Goal: Task Accomplishment & Management: Manage account settings

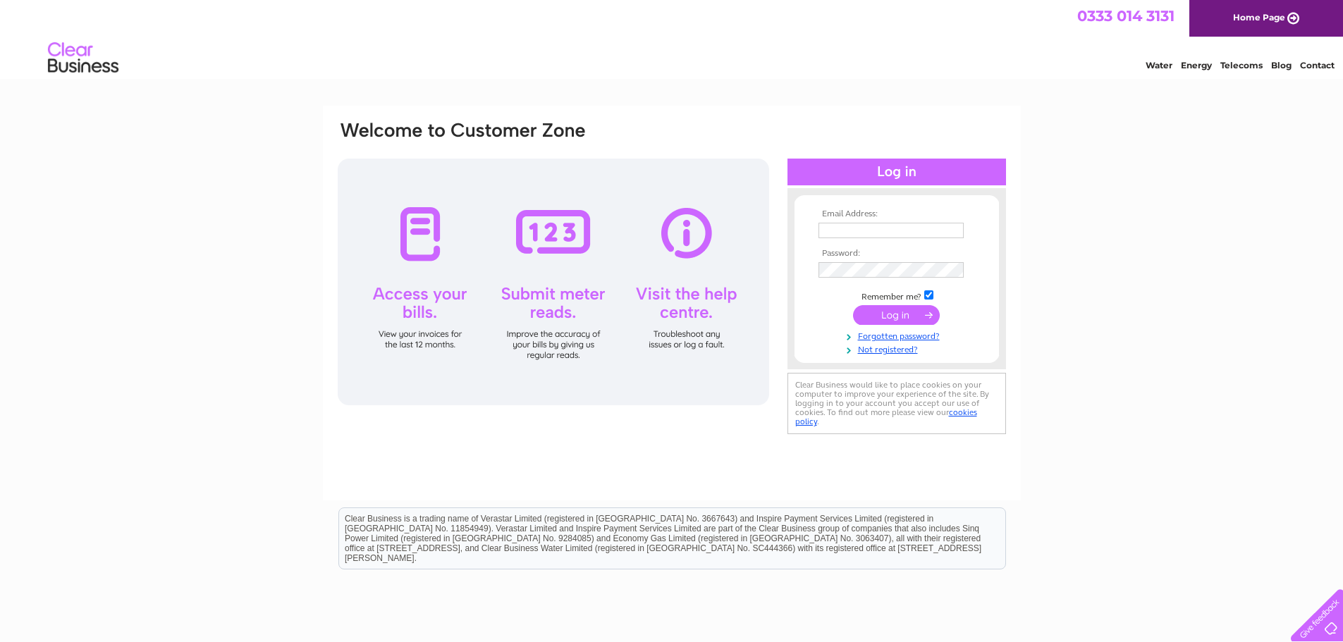
click at [845, 225] on input "text" at bounding box center [891, 231] width 145 height 16
type input "[EMAIL_ADDRESS][DOMAIN_NAME]"
click at [884, 316] on input "submit" at bounding box center [896, 317] width 87 height 20
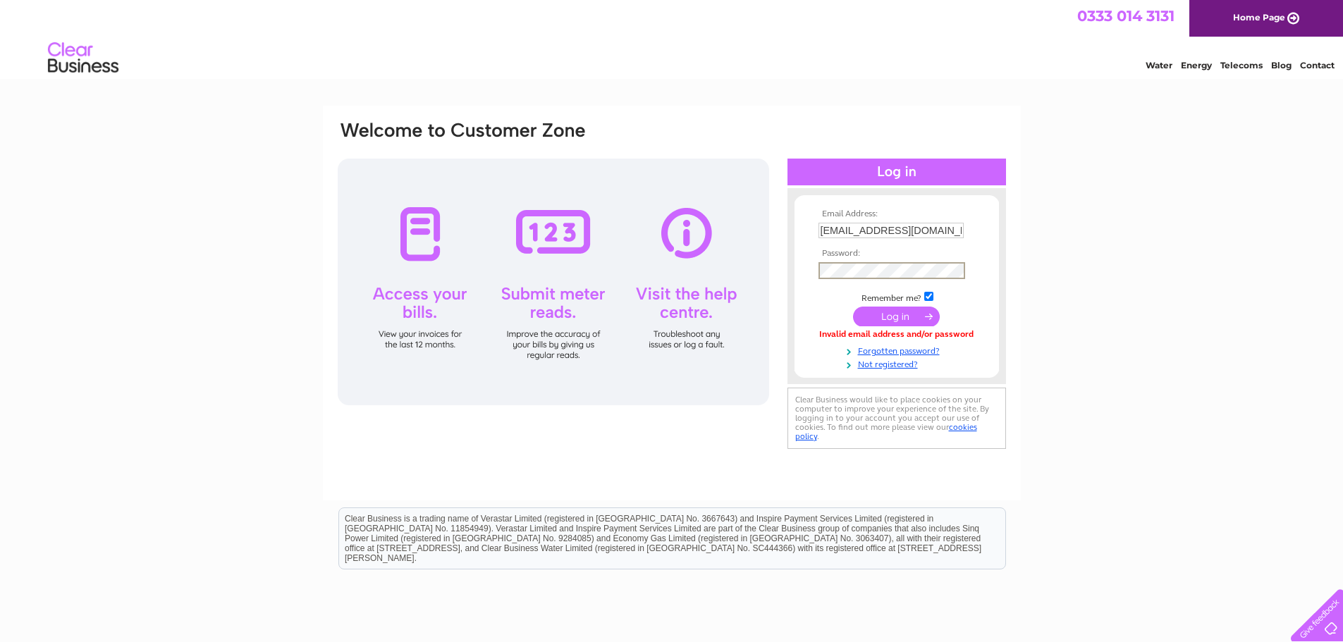
click at [877, 315] on input "submit" at bounding box center [896, 317] width 87 height 20
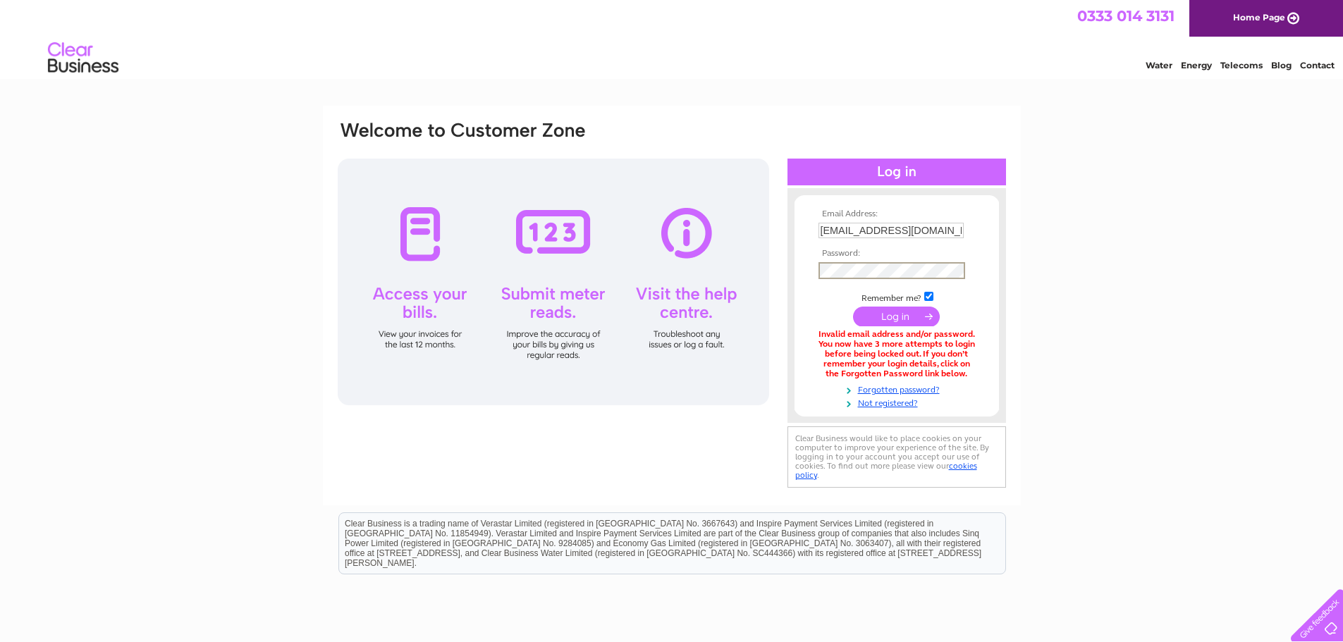
click at [853, 307] on input "submit" at bounding box center [896, 317] width 87 height 20
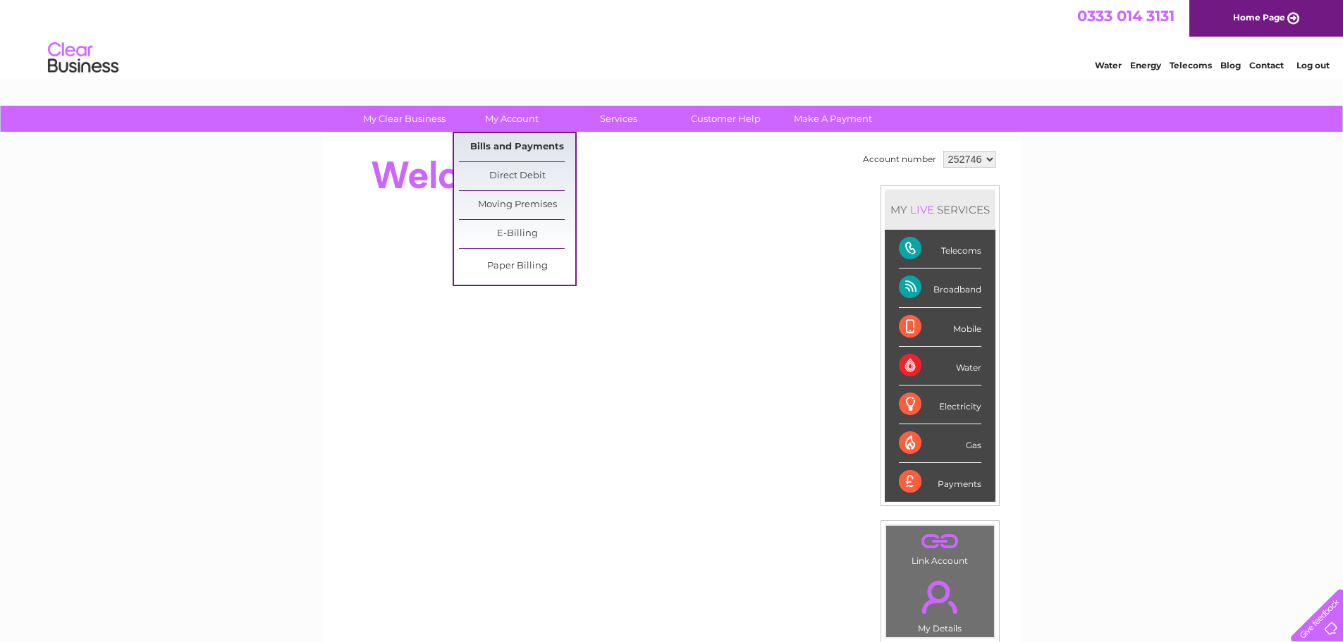
click at [499, 142] on link "Bills and Payments" at bounding box center [517, 147] width 116 height 28
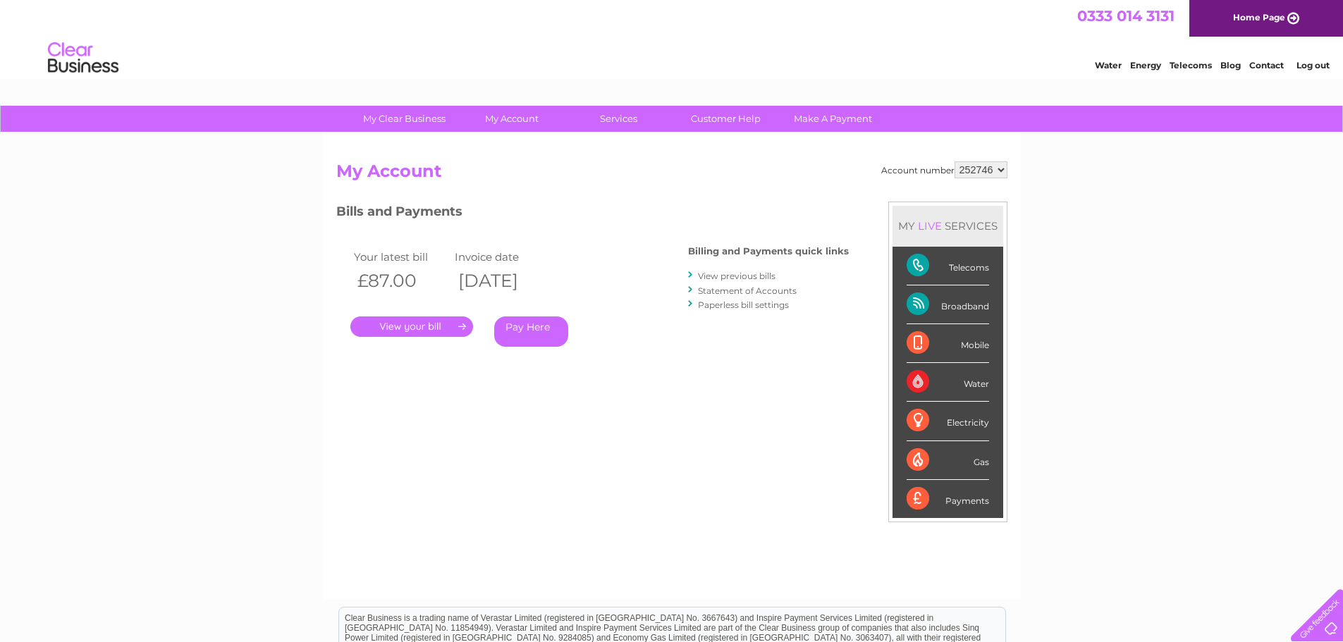
click at [403, 320] on link "." at bounding box center [411, 327] width 123 height 20
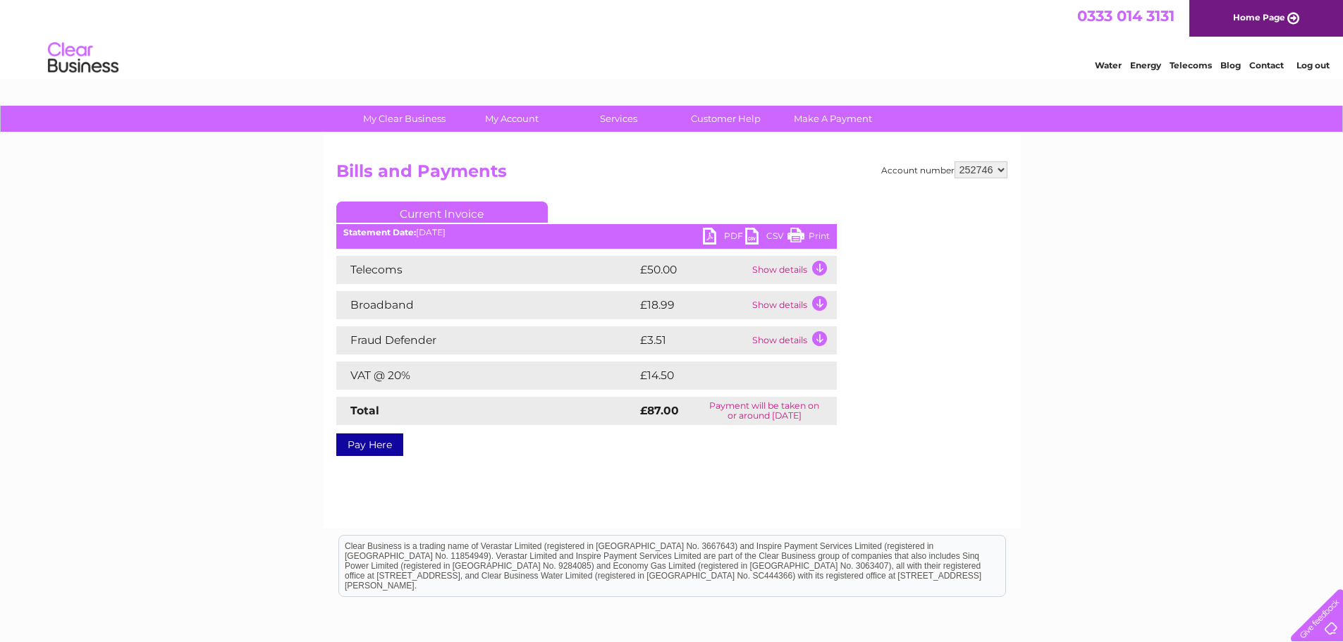
drag, startPoint x: 802, startPoint y: 238, endPoint x: 1043, endPoint y: 32, distance: 316.1
click at [802, 238] on link "Print" at bounding box center [809, 238] width 42 height 20
